Goal: Transaction & Acquisition: Purchase product/service

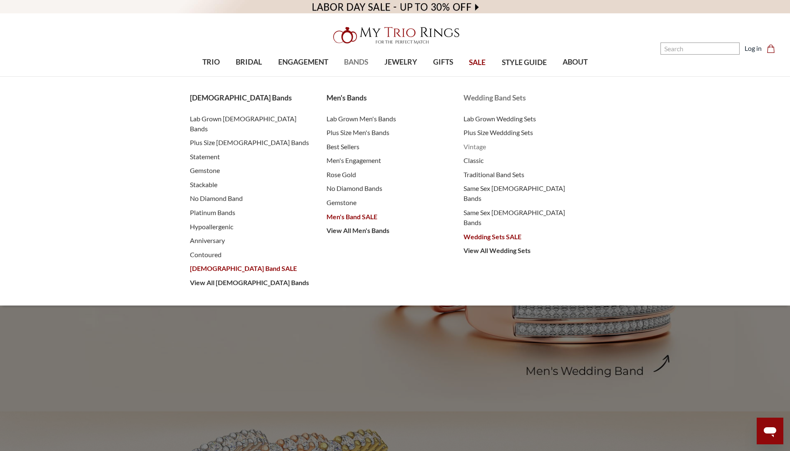
click at [470, 148] on span "Vintage" at bounding box center [524, 147] width 120 height 10
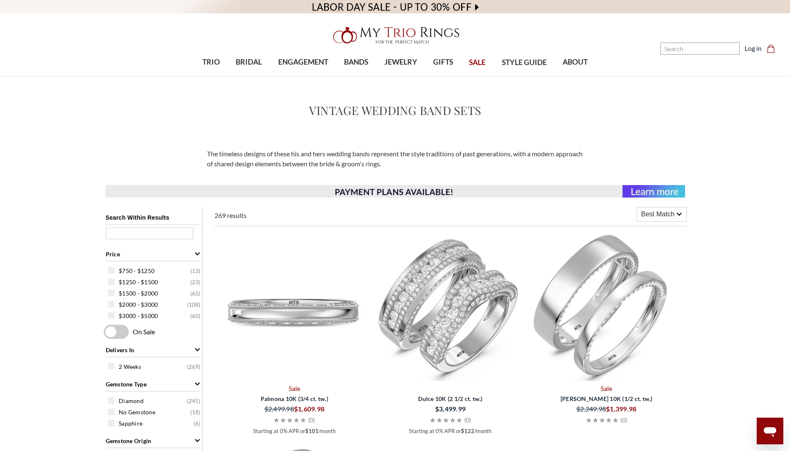
click at [280, 308] on img at bounding box center [295, 307] width 150 height 150
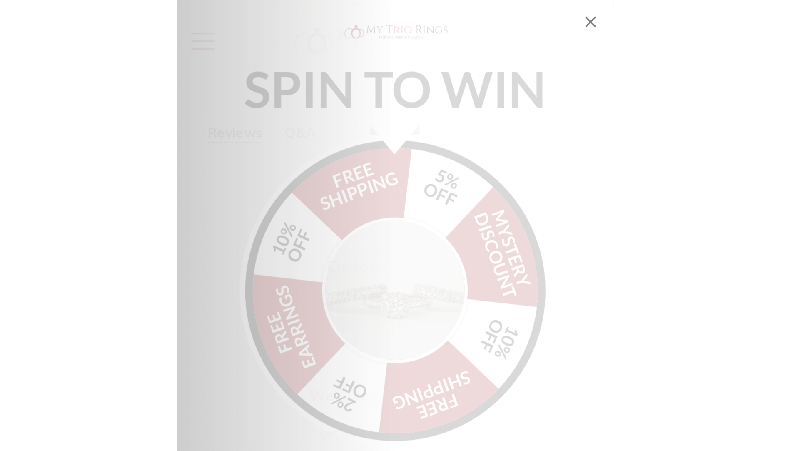
scroll to position [1442, 0]
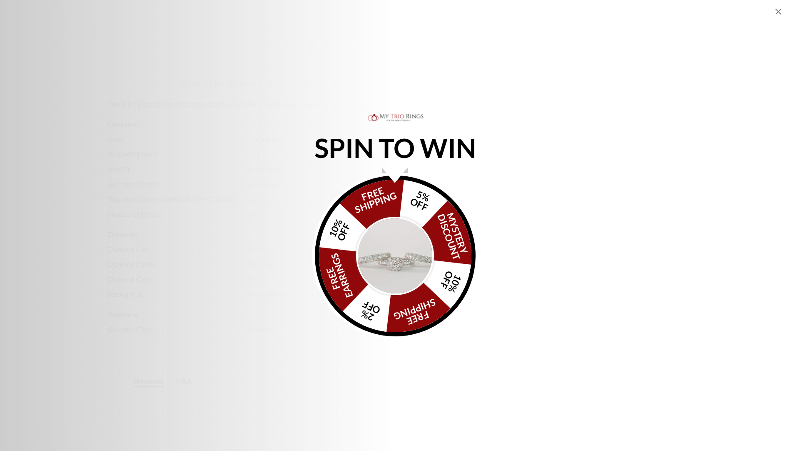
click at [780, 13] on icon "Close popup" at bounding box center [779, 12] width 10 height 10
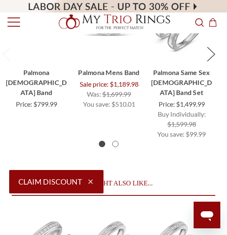
scroll to position [2067, 0]
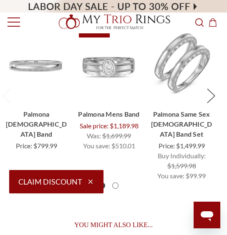
click at [103, 70] on img "Palmona 2/3 ct tw. Lab Grown Diamonds Mens Band 10K White Gold, Was:\a$1,699.99…" at bounding box center [109, 63] width 60 height 60
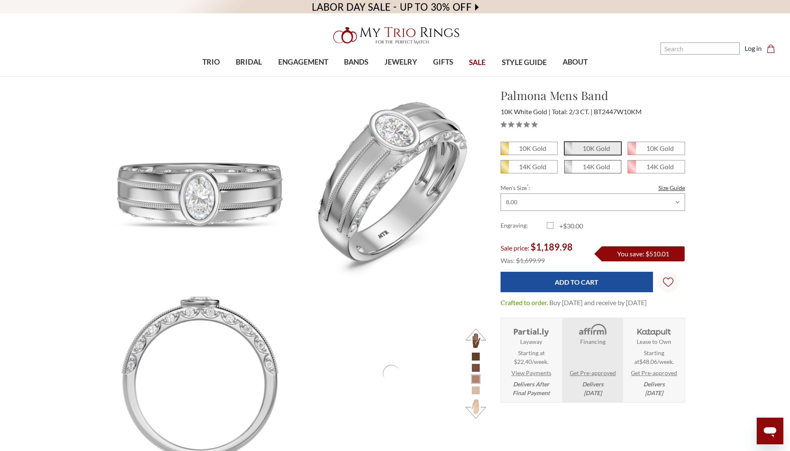
click at [226, 166] on em "14K Gold" at bounding box center [597, 167] width 28 height 8
click at [226, 170] on input "14K Gold" at bounding box center [568, 170] width 0 height 0
radio input "true"
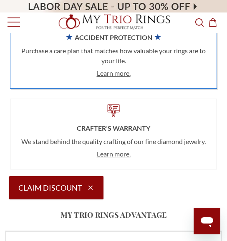
scroll to position [875, 0]
